Goal: Navigation & Orientation: Find specific page/section

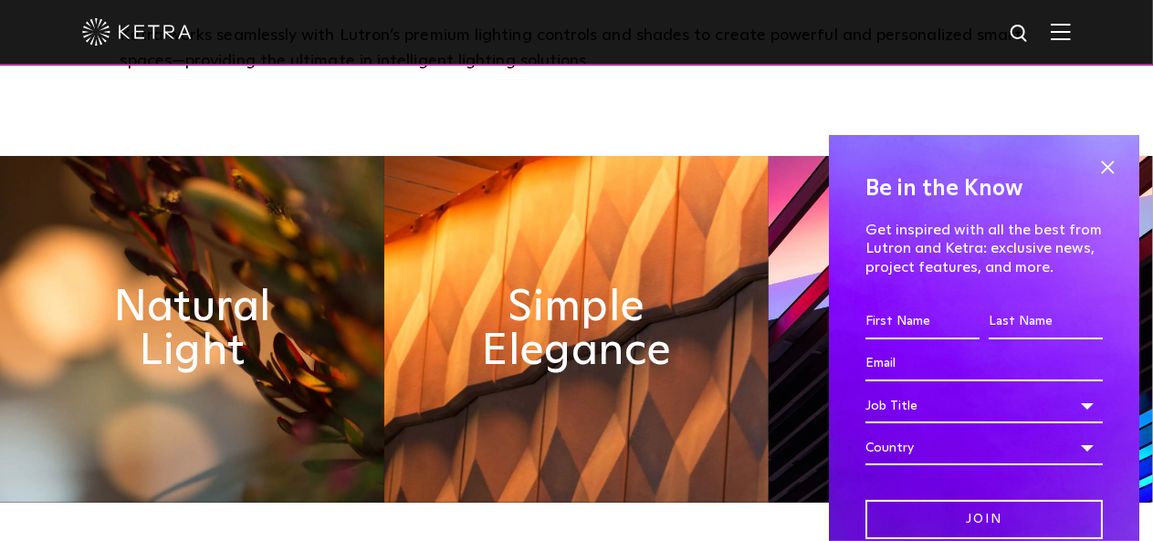
scroll to position [730, 0]
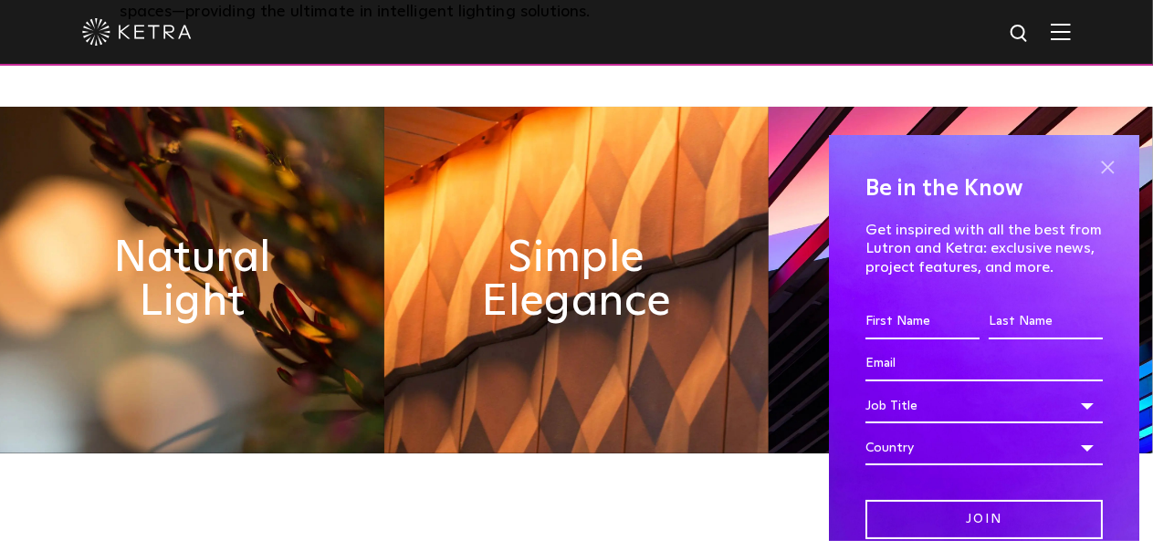
click at [1099, 163] on span at bounding box center [1106, 166] width 27 height 27
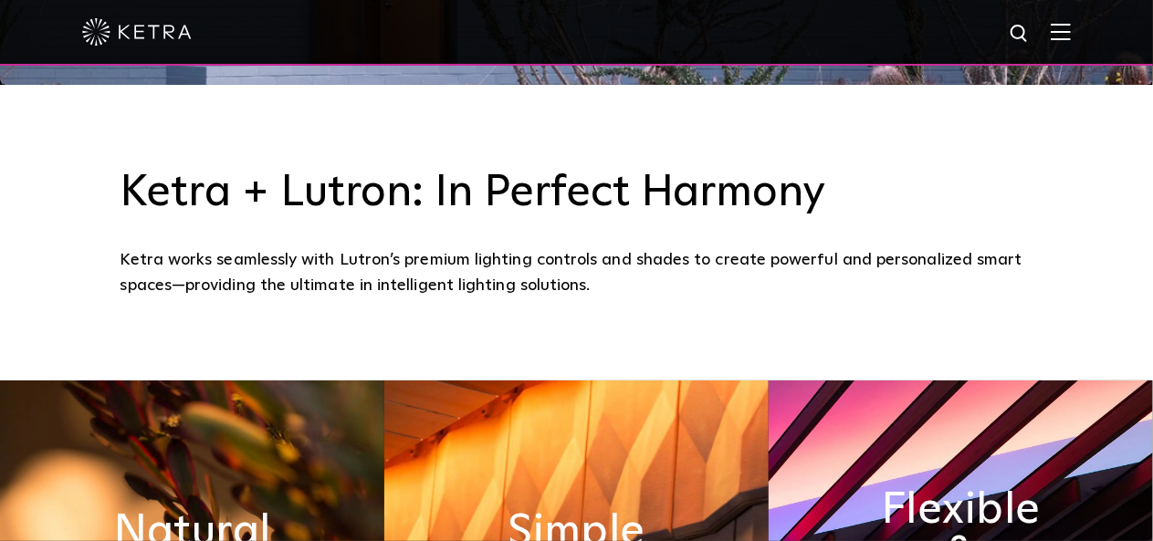
scroll to position [0, 0]
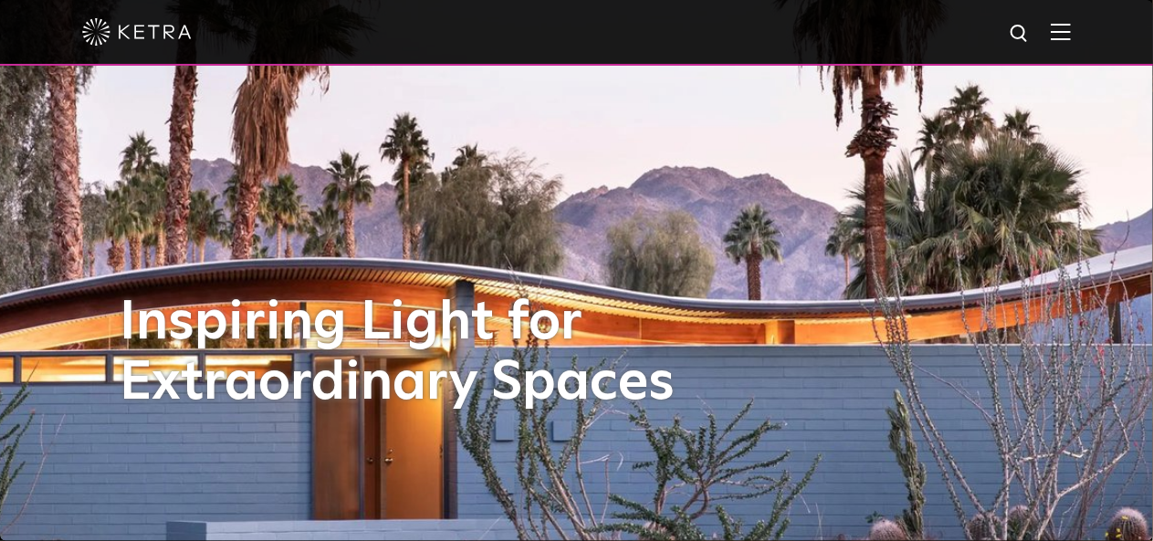
click at [1068, 32] on img at bounding box center [1061, 31] width 20 height 17
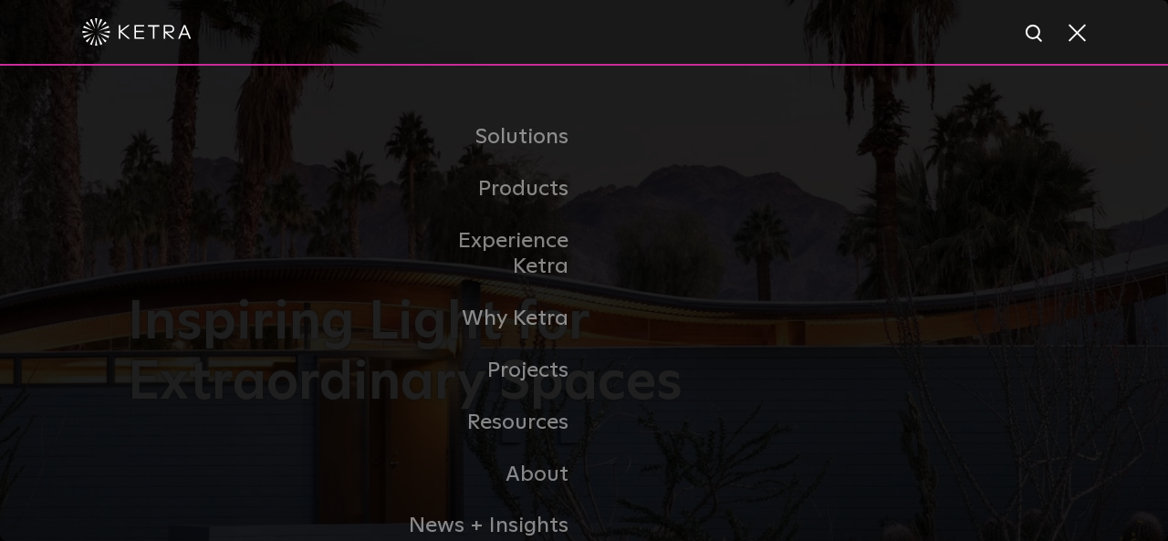
click at [1074, 41] on span at bounding box center [1076, 32] width 20 height 18
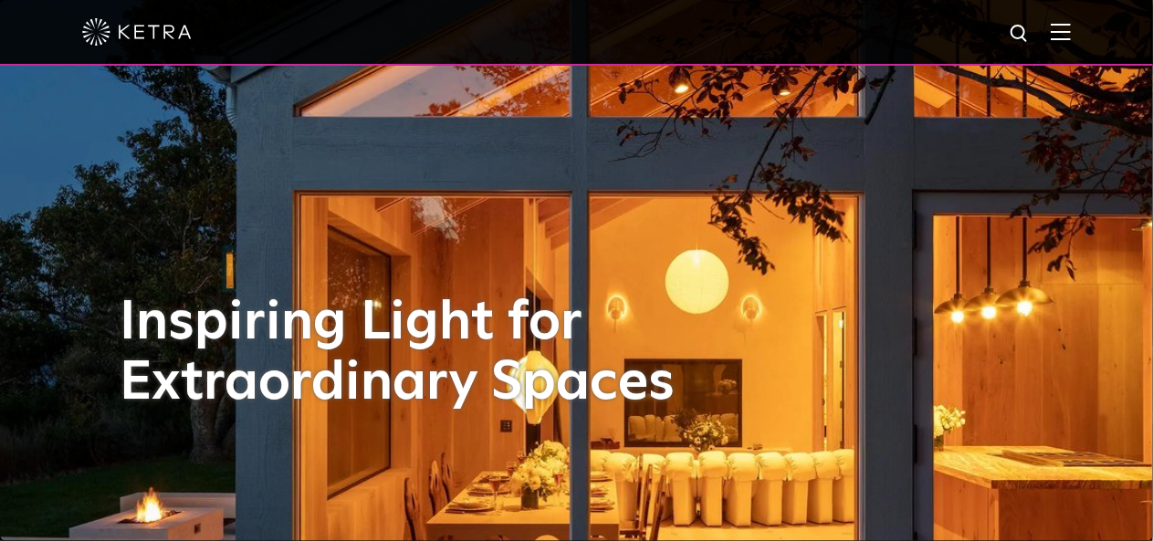
click at [1067, 39] on img at bounding box center [1061, 31] width 20 height 17
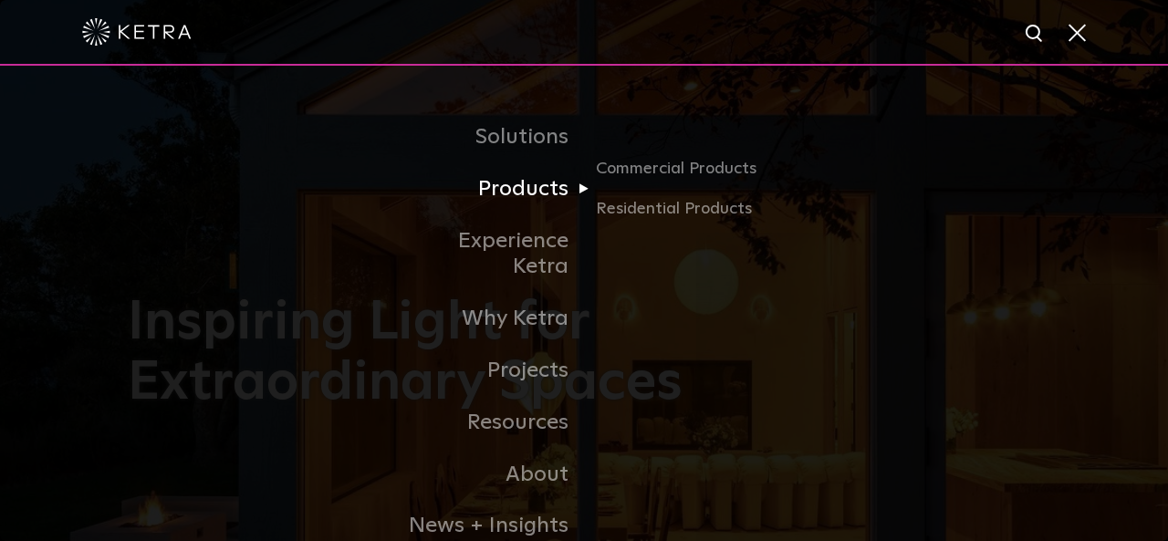
click at [533, 193] on link "Products" at bounding box center [490, 189] width 187 height 52
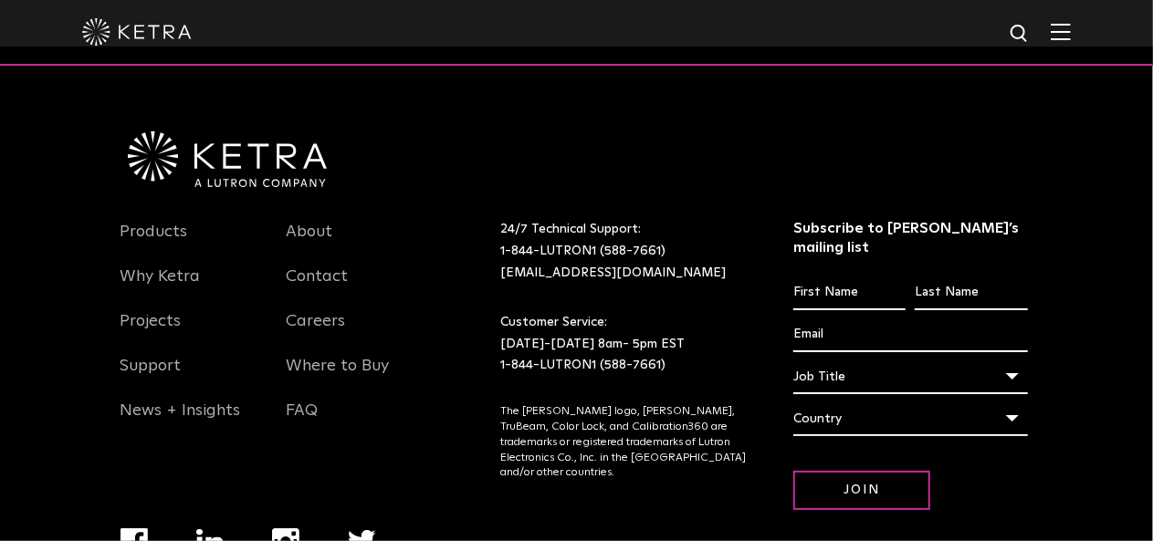
scroll to position [3377, 0]
